Goal: Information Seeking & Learning: Learn about a topic

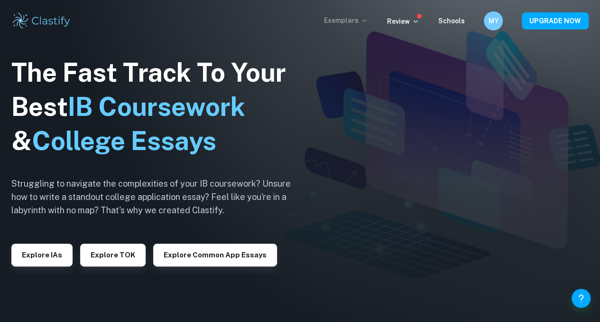
click at [354, 20] on p "Exemplars" at bounding box center [346, 20] width 44 height 10
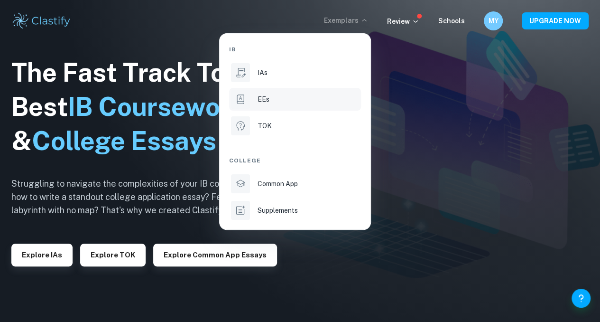
click at [268, 106] on li "EEs" at bounding box center [295, 99] width 132 height 23
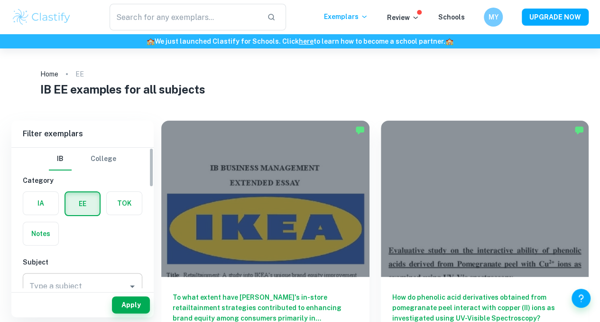
click at [35, 285] on input "Type a subject" at bounding box center [75, 286] width 97 height 18
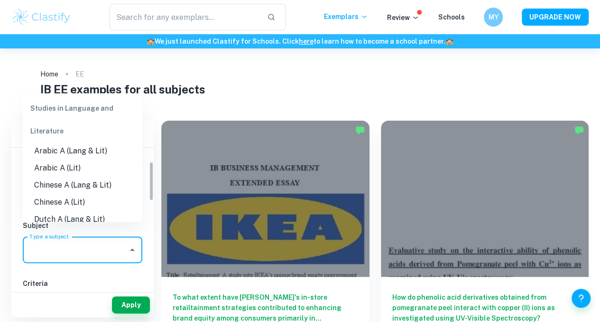
scroll to position [95, 0]
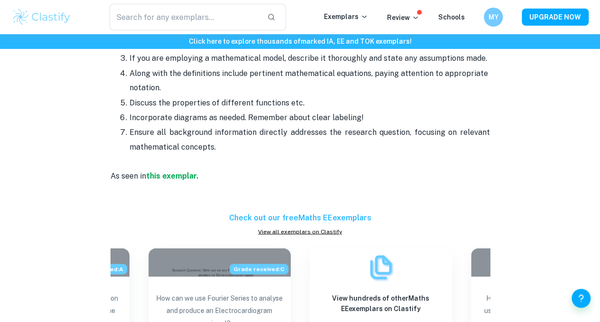
scroll to position [949, 0]
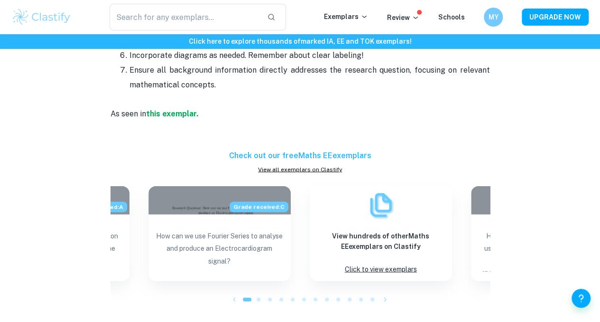
click at [234, 307] on button "button" at bounding box center [234, 299] width 14 height 14
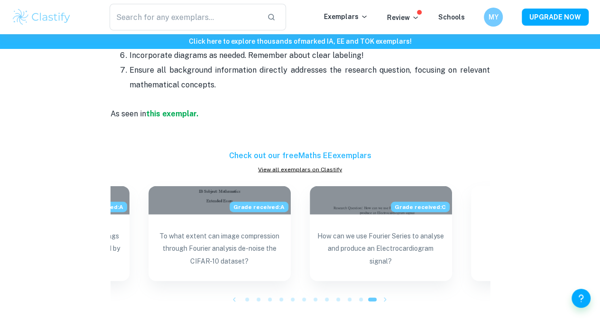
click at [231, 304] on icon "button" at bounding box center [234, 299] width 9 height 9
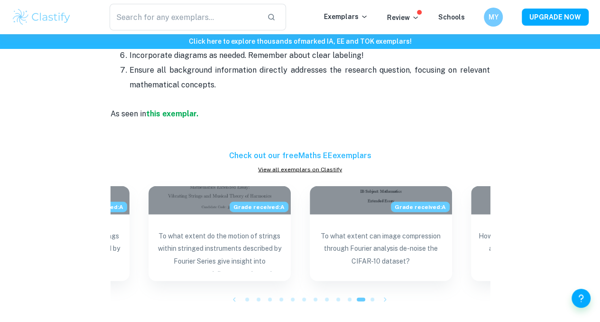
click at [236, 304] on icon "button" at bounding box center [234, 299] width 9 height 9
click at [233, 304] on icon "button" at bounding box center [234, 299] width 9 height 9
click at [381, 304] on icon "button" at bounding box center [385, 299] width 9 height 9
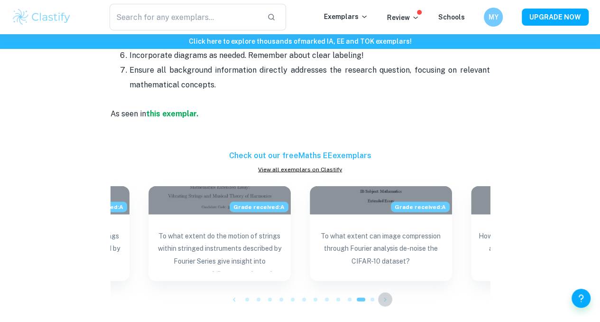
click at [381, 304] on icon "button" at bounding box center [385, 299] width 9 height 9
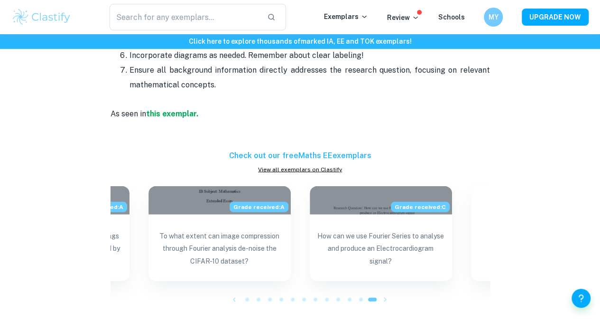
click at [381, 304] on icon "button" at bounding box center [385, 299] width 9 height 9
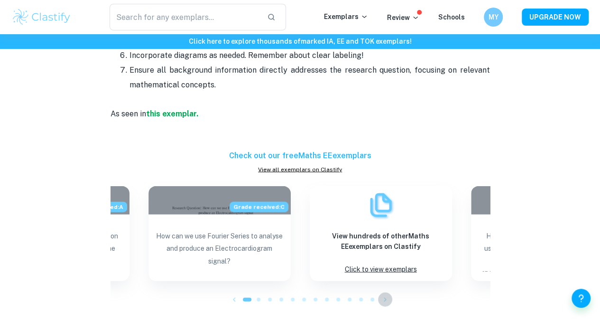
click at [381, 304] on icon "button" at bounding box center [385, 299] width 9 height 9
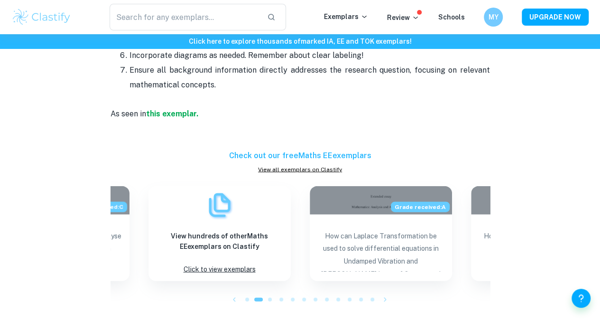
click at [381, 304] on icon "button" at bounding box center [385, 299] width 9 height 9
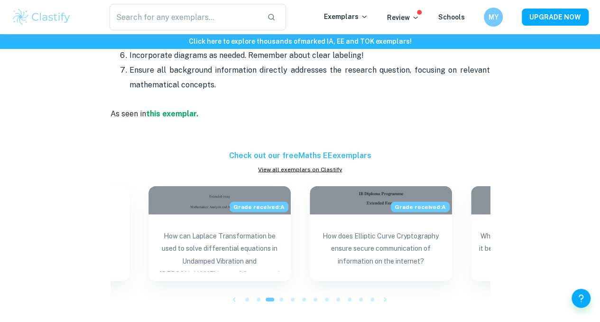
click at [373, 301] on span at bounding box center [373, 300] width 4 height 4
